Goal: Information Seeking & Learning: Learn about a topic

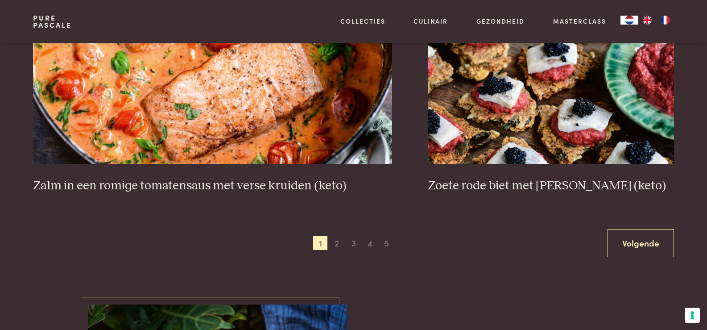
scroll to position [1651, 0]
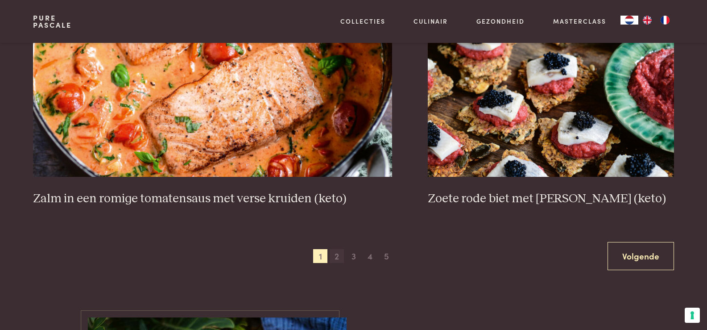
click at [336, 257] on span "2" at bounding box center [337, 256] width 14 height 14
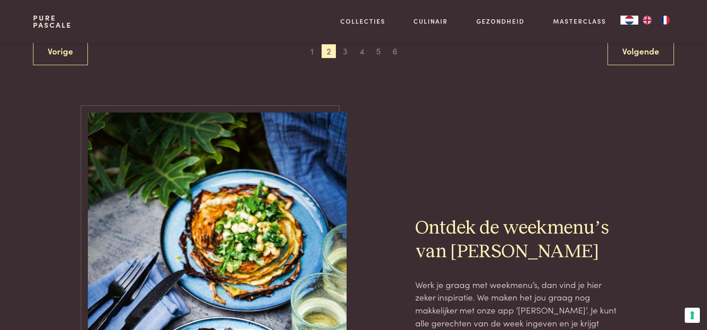
scroll to position [1588, 0]
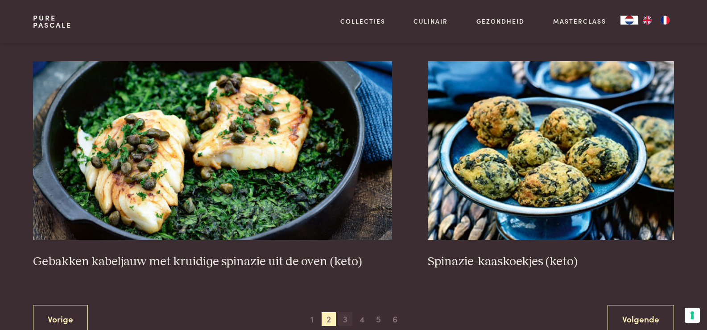
click at [346, 319] on span "3" at bounding box center [345, 319] width 14 height 14
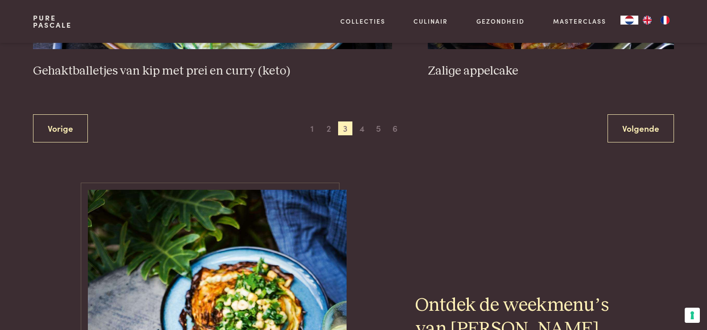
scroll to position [1811, 0]
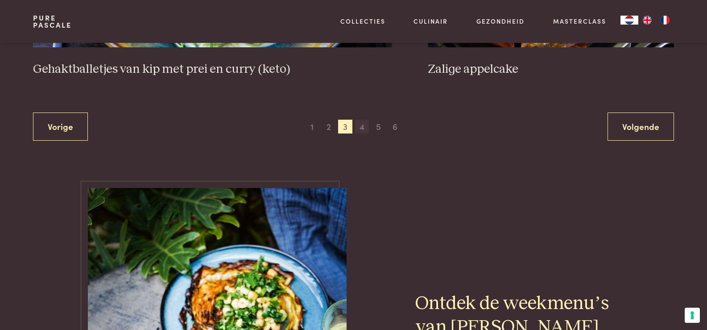
click at [360, 127] on span "4" at bounding box center [362, 127] width 14 height 14
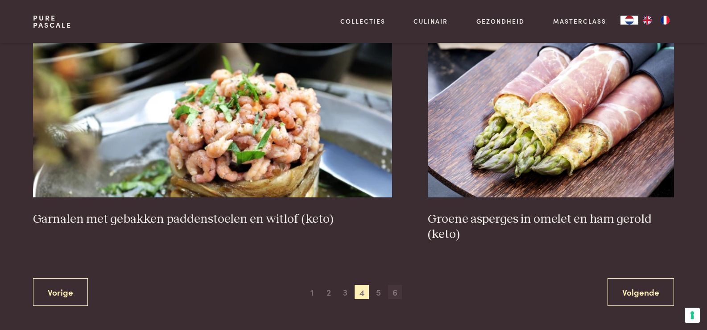
scroll to position [1677, 0]
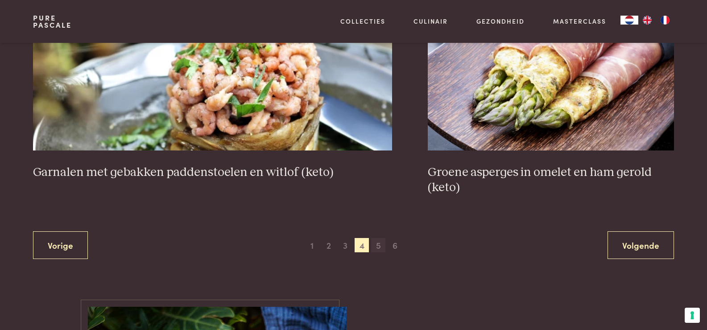
click at [379, 245] on span "5" at bounding box center [378, 245] width 14 height 14
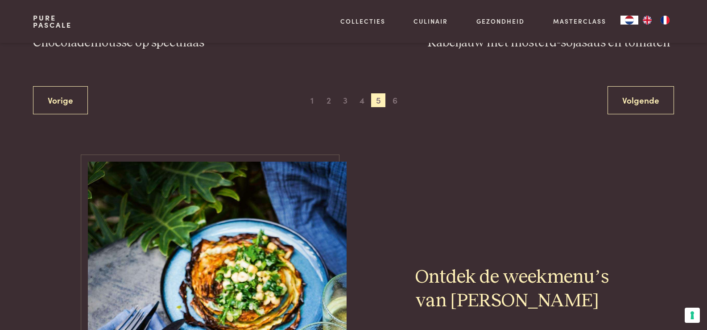
scroll to position [1811, 0]
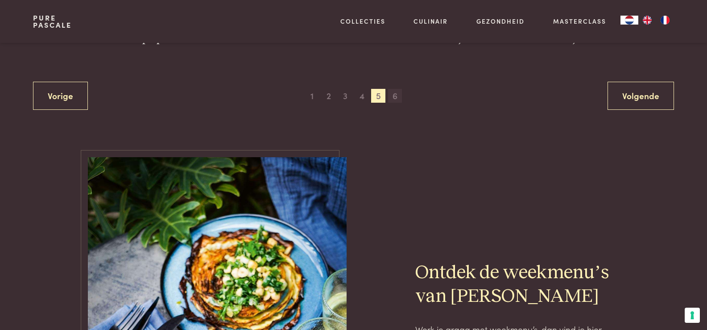
click at [394, 99] on span "6" at bounding box center [395, 96] width 14 height 14
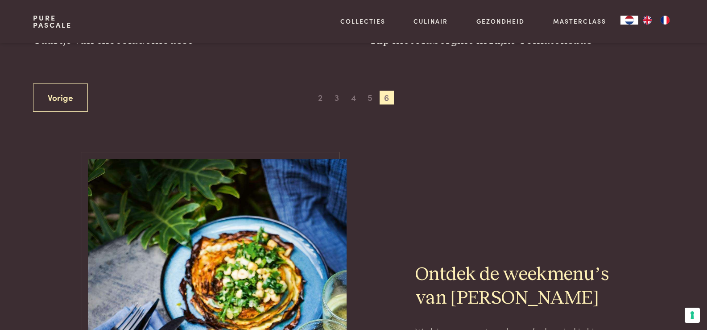
scroll to position [651, 0]
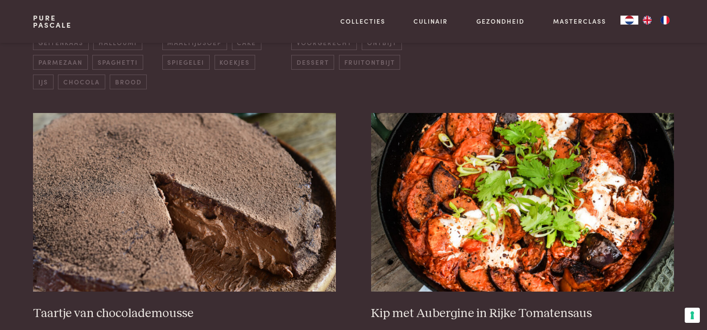
scroll to position [582, 0]
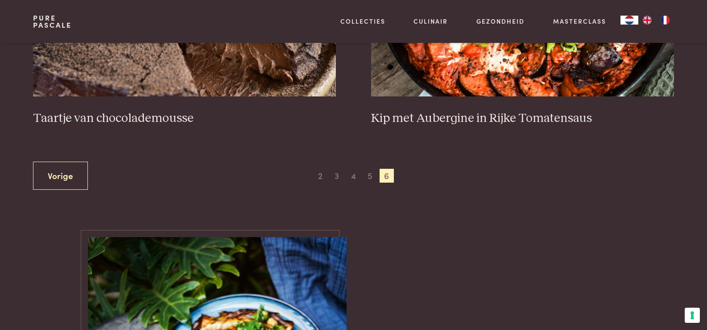
scroll to position [431, 0]
